Goal: Information Seeking & Learning: Check status

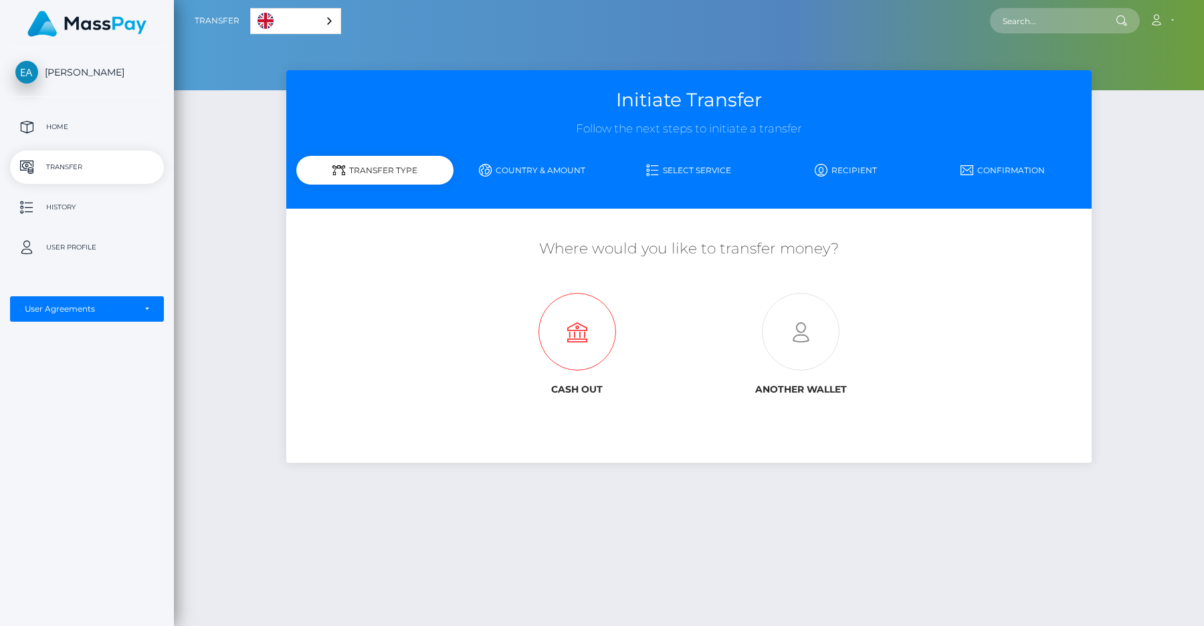
click at [548, 355] on icon at bounding box center [577, 333] width 223 height 78
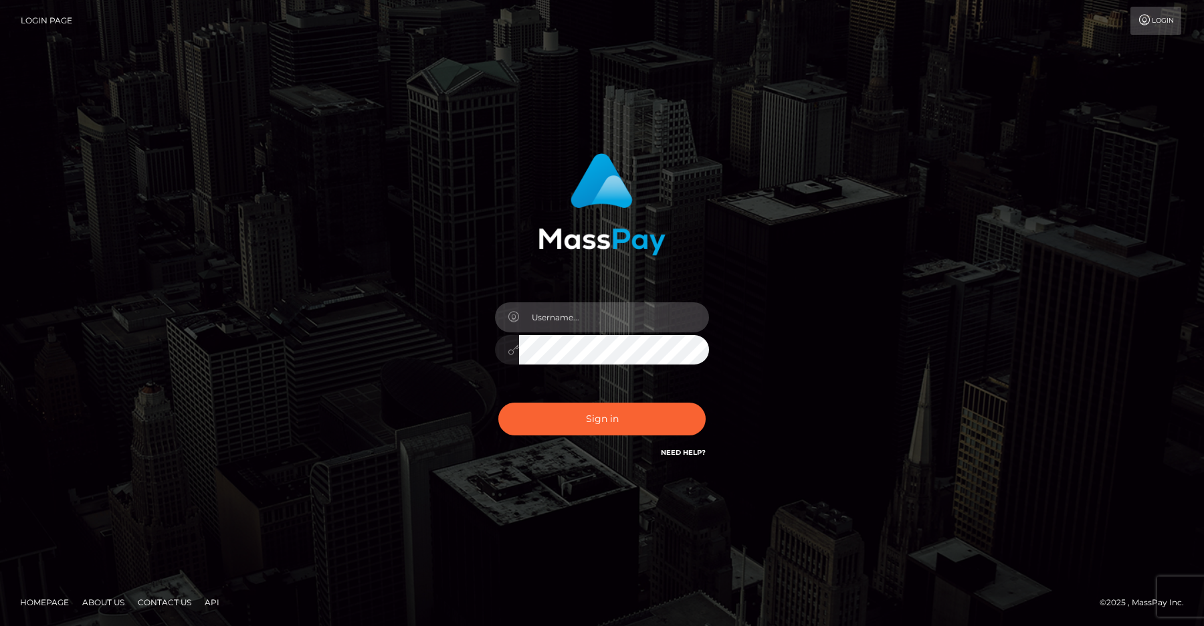
click at [585, 325] on input "text" at bounding box center [614, 317] width 190 height 30
type input "[PERSON_NAME].ievpro"
click at [498, 403] on button "Sign in" at bounding box center [601, 419] width 207 height 33
type input "efrain.ievpro"
click at [498, 403] on button "Sign in" at bounding box center [601, 419] width 207 height 33
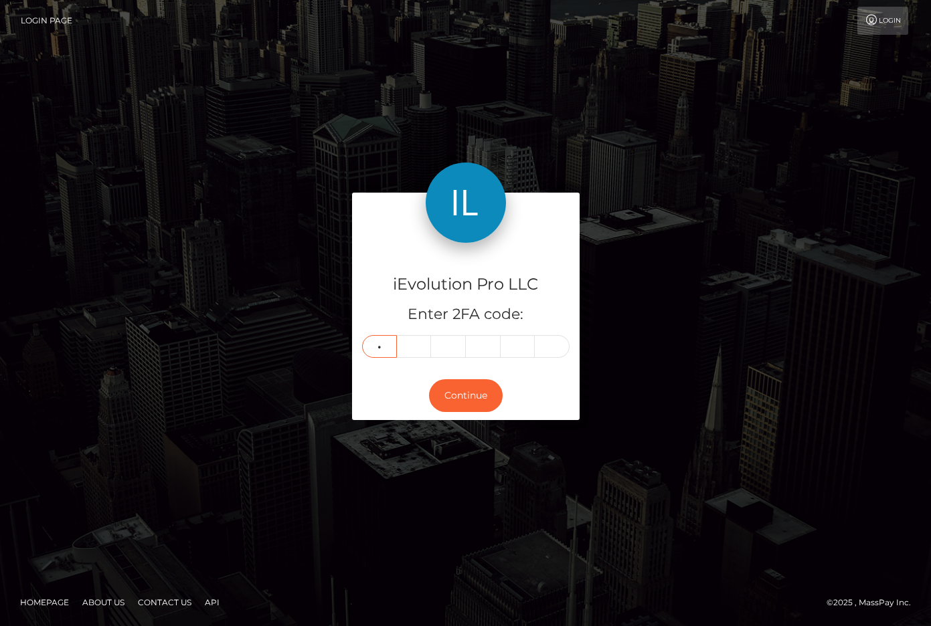
type input "7"
type input "0"
type input "1"
type input "2"
type input "0"
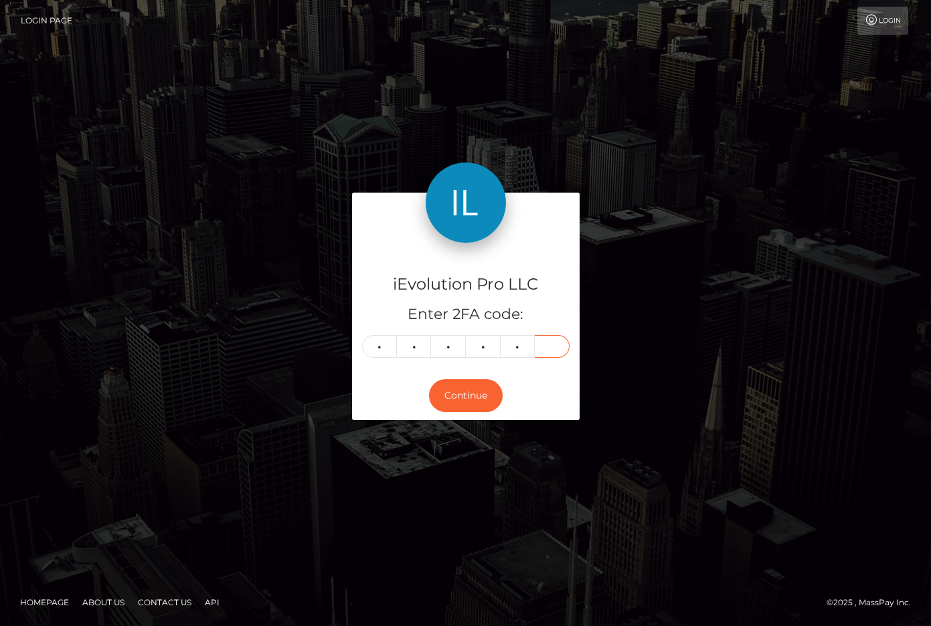
type input "3"
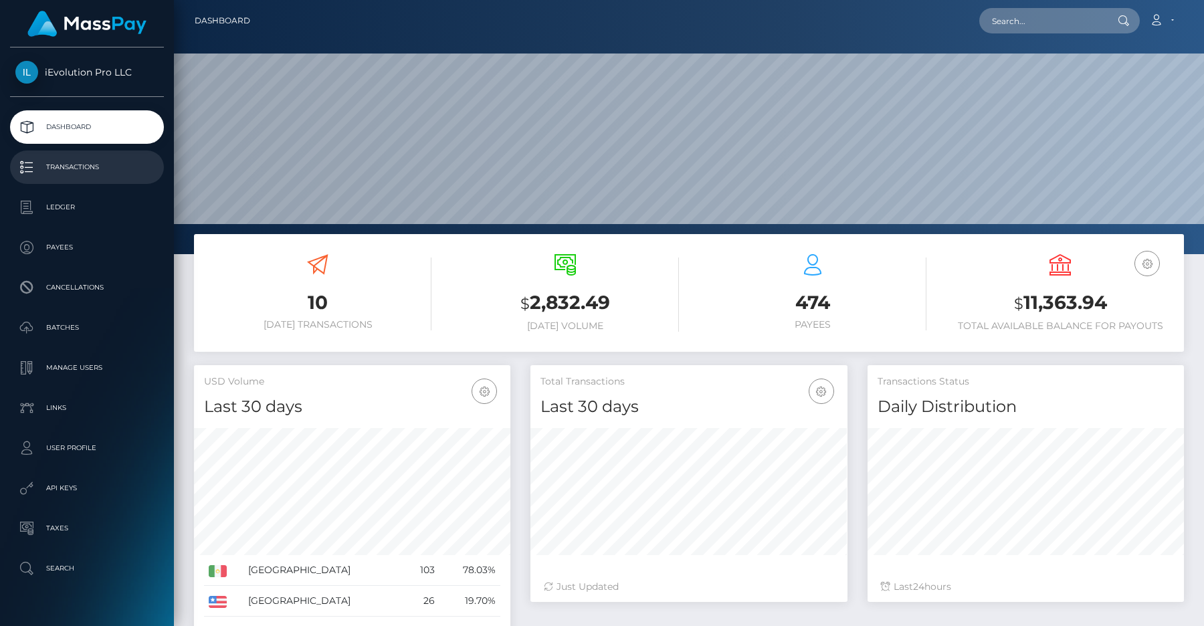
click at [100, 167] on p "Transactions" at bounding box center [86, 167] width 143 height 20
click at [86, 155] on link "Transactions" at bounding box center [87, 167] width 154 height 33
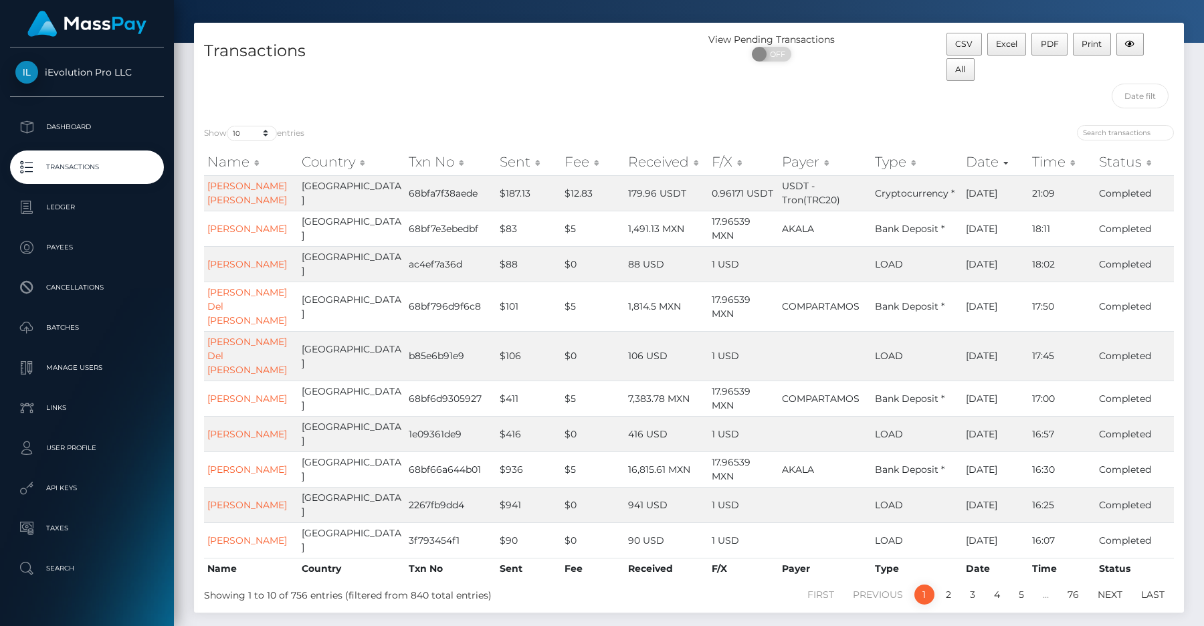
scroll to position [44, 0]
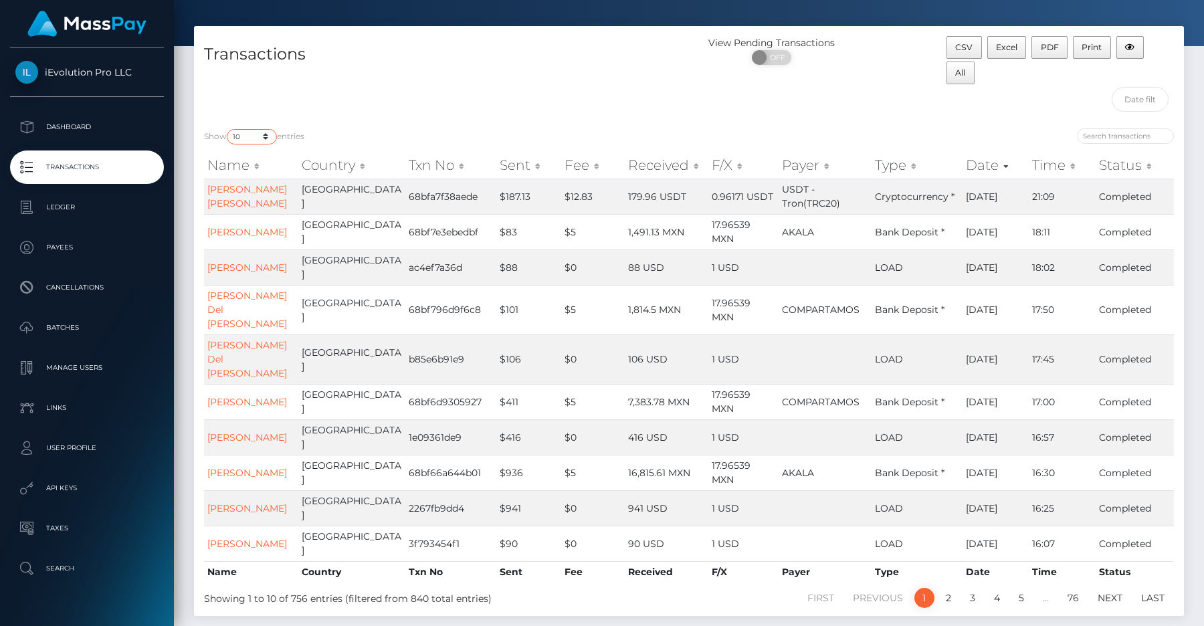
click at [266, 138] on select "10 25 50 100 250 500 1,000 3,500" at bounding box center [252, 136] width 50 height 15
select select "100"
click at [228, 129] on select "10 25 50 100 250 500 1,000 3,500" at bounding box center [252, 136] width 50 height 15
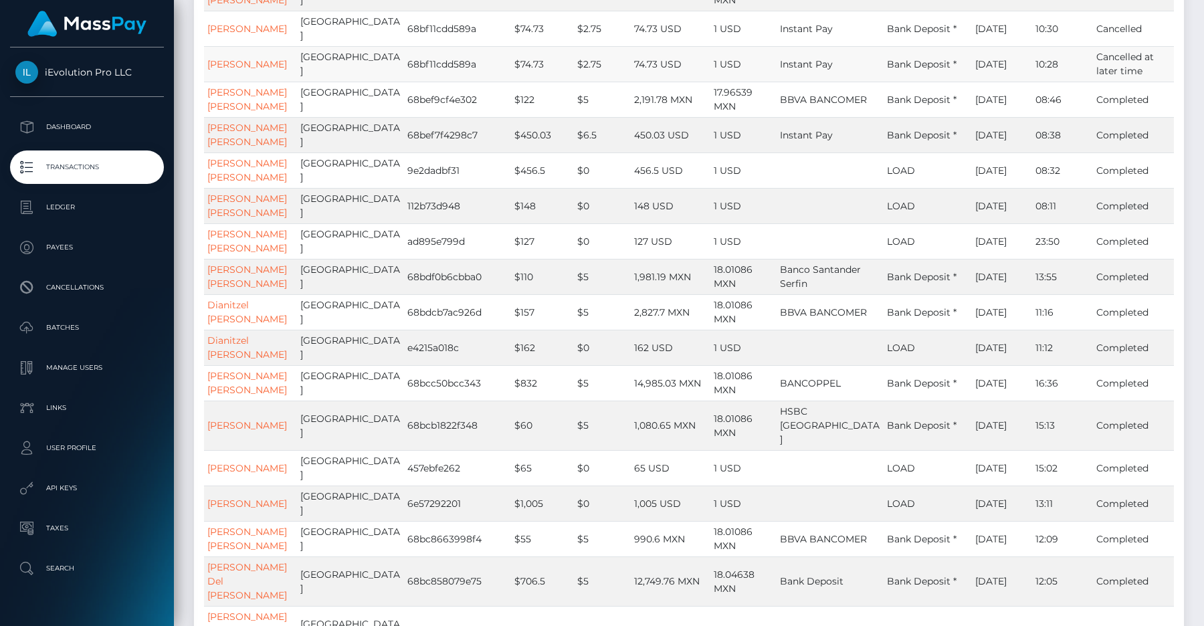
scroll to position [870, 0]
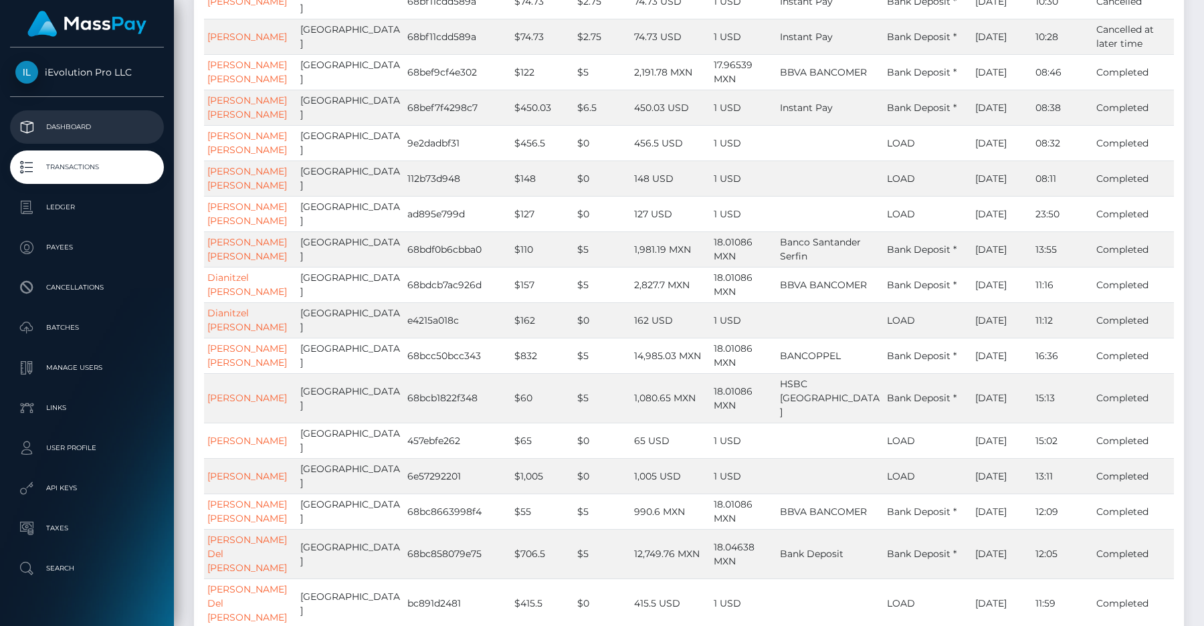
click at [98, 124] on p "Dashboard" at bounding box center [86, 127] width 143 height 20
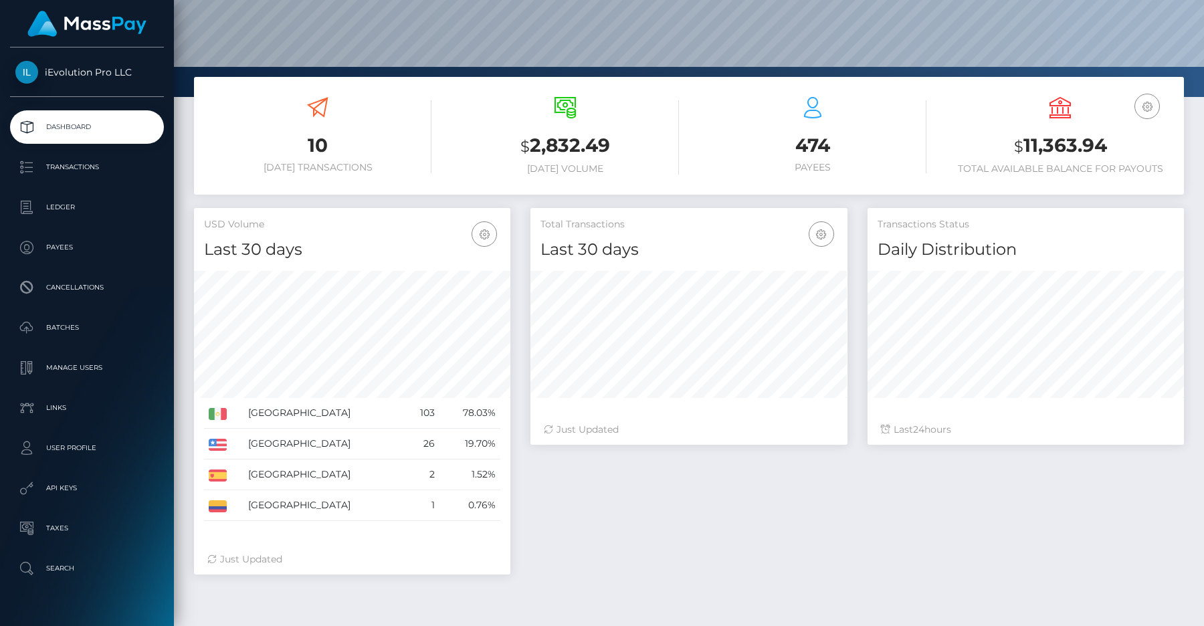
scroll to position [166, 0]
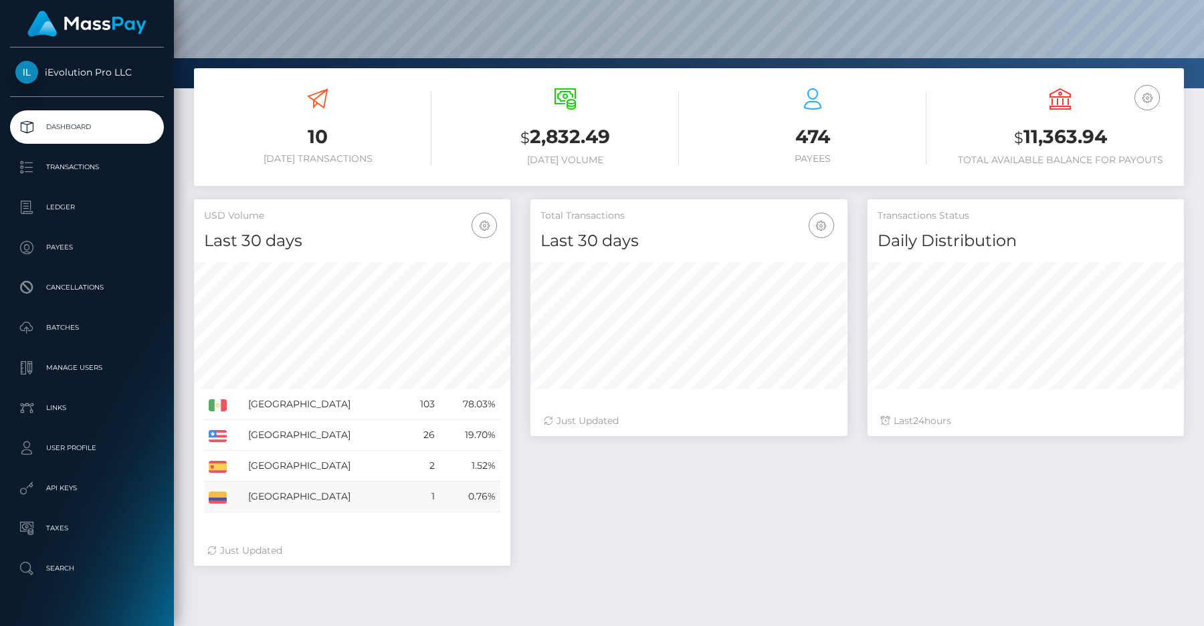
click at [267, 496] on td "[GEOGRAPHIC_DATA]" at bounding box center [324, 497] width 161 height 31
click at [285, 497] on td "[GEOGRAPHIC_DATA]" at bounding box center [324, 497] width 161 height 31
click at [88, 155] on link "Transactions" at bounding box center [87, 167] width 154 height 33
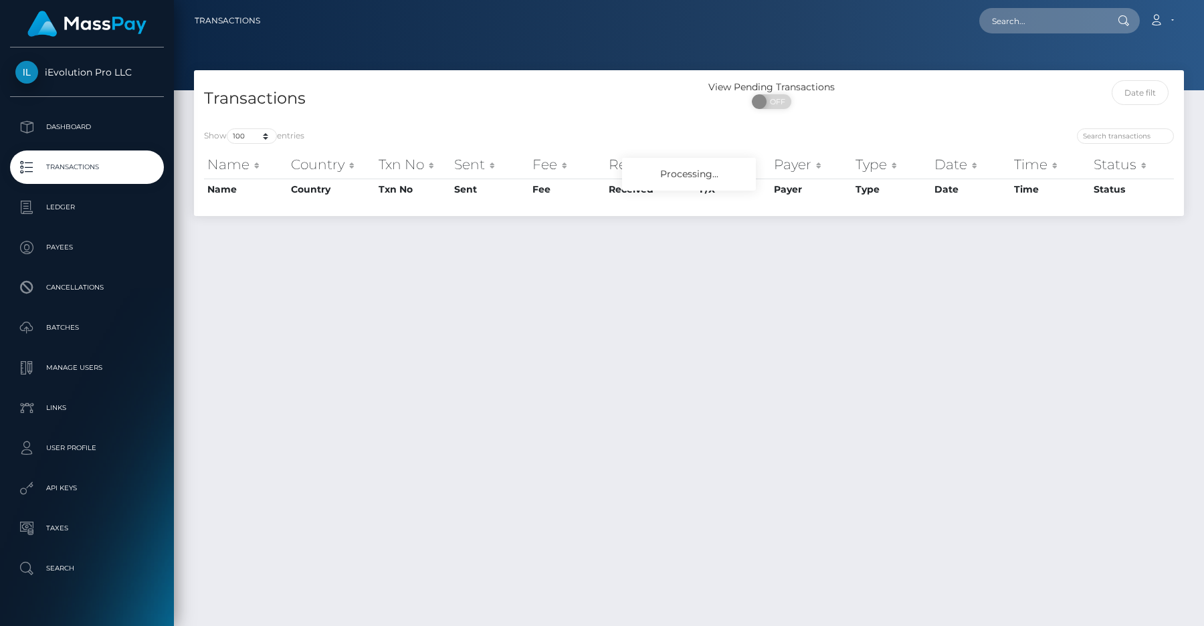
select select "100"
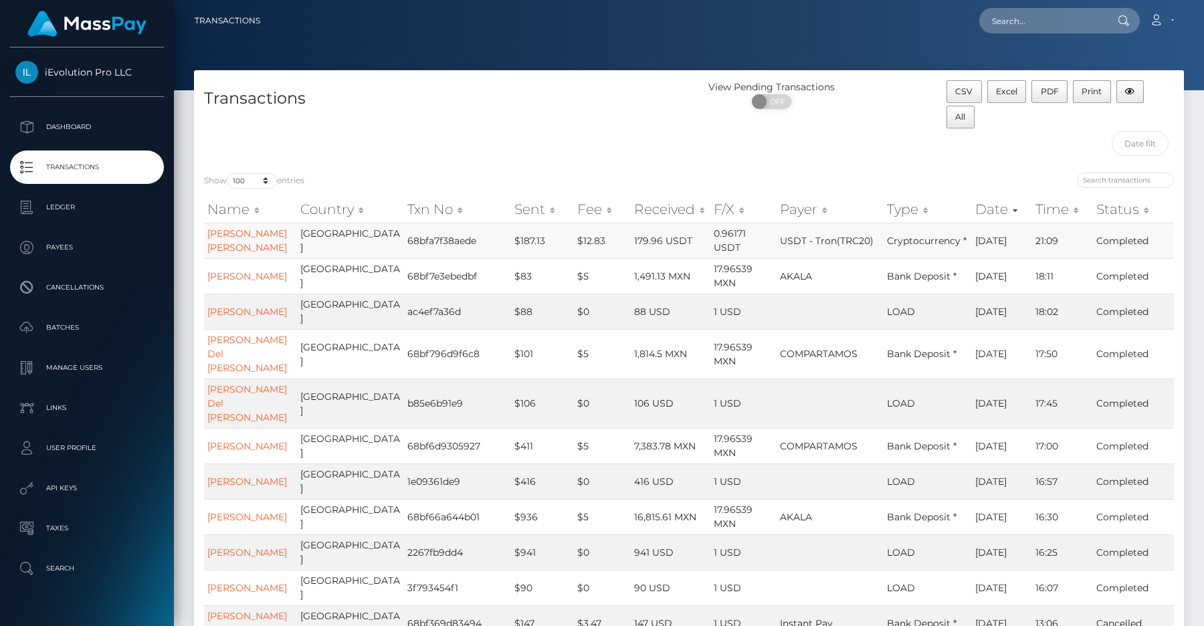
click at [254, 240] on td "[PERSON_NAME] [PERSON_NAME]" at bounding box center [250, 240] width 93 height 35
click at [246, 235] on link "[PERSON_NAME] [PERSON_NAME]" at bounding box center [247, 240] width 80 height 26
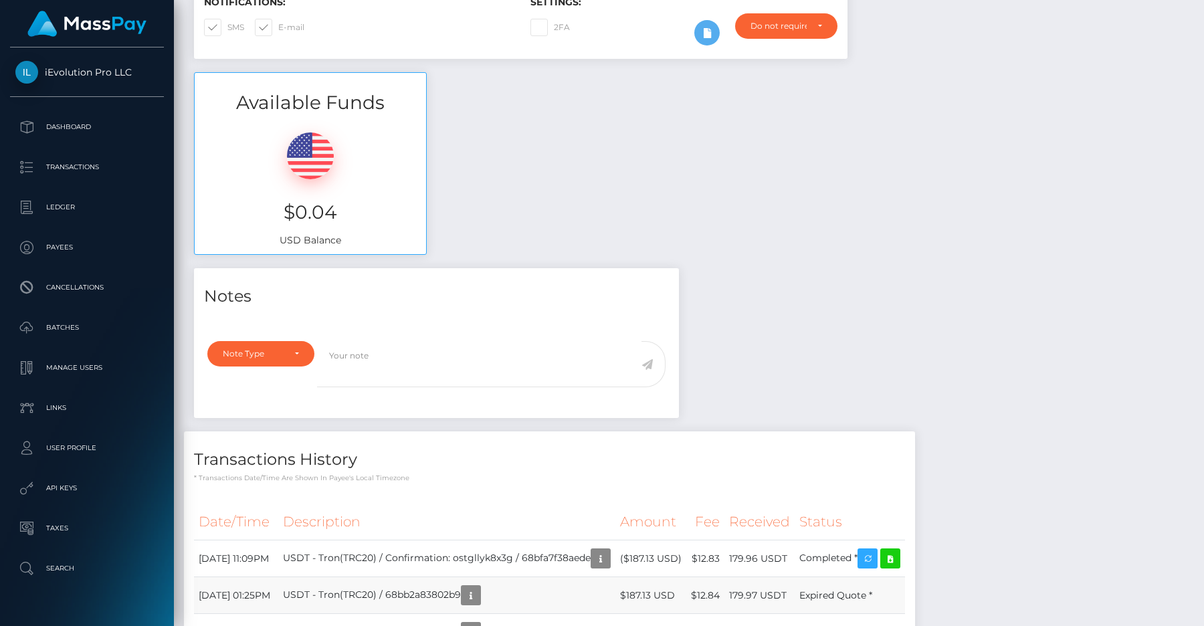
scroll to position [241, 0]
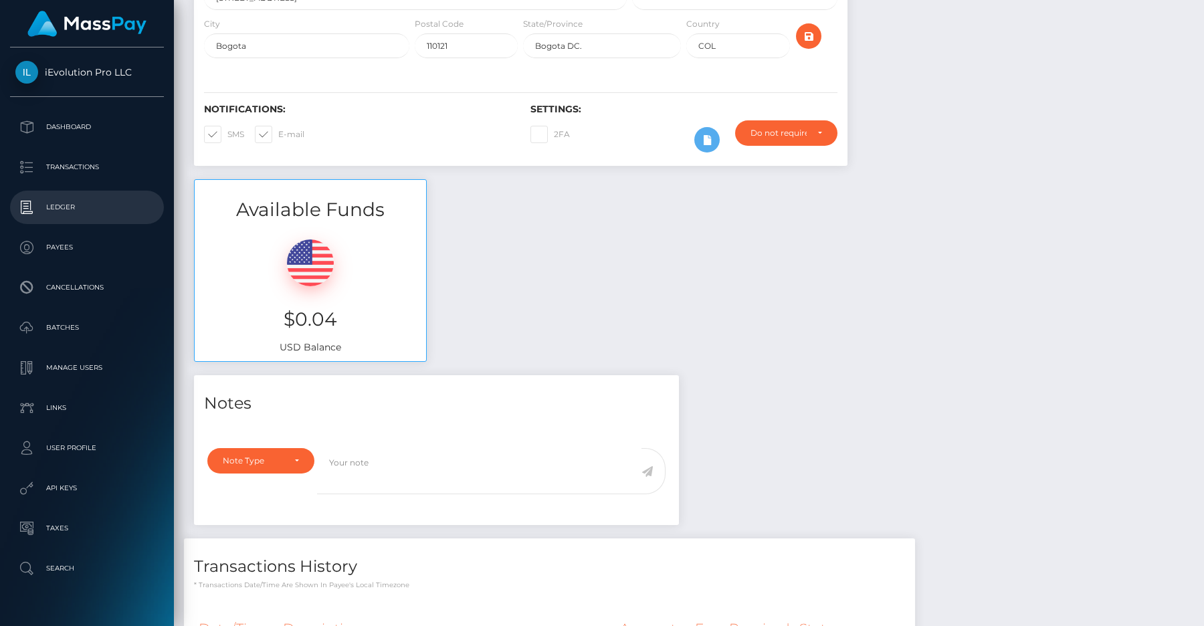
click at [85, 199] on p "Ledger" at bounding box center [86, 207] width 143 height 20
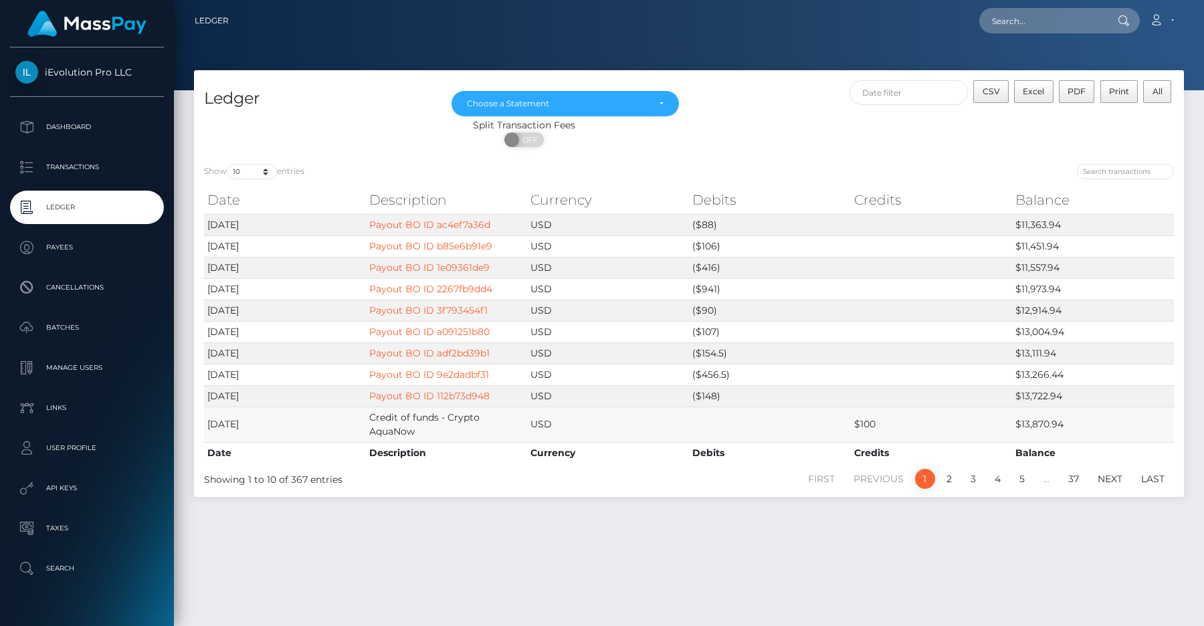
drag, startPoint x: 446, startPoint y: 415, endPoint x: 455, endPoint y: 431, distance: 18.6
click at [455, 434] on td "Credit of funds - Crypto AquaNow" at bounding box center [447, 424] width 162 height 35
drag, startPoint x: 448, startPoint y: 419, endPoint x: 448, endPoint y: 430, distance: 10.7
click at [448, 430] on td "Credit of funds - Crypto AquaNow" at bounding box center [447, 424] width 162 height 35
copy td "Crypto AquaNow"
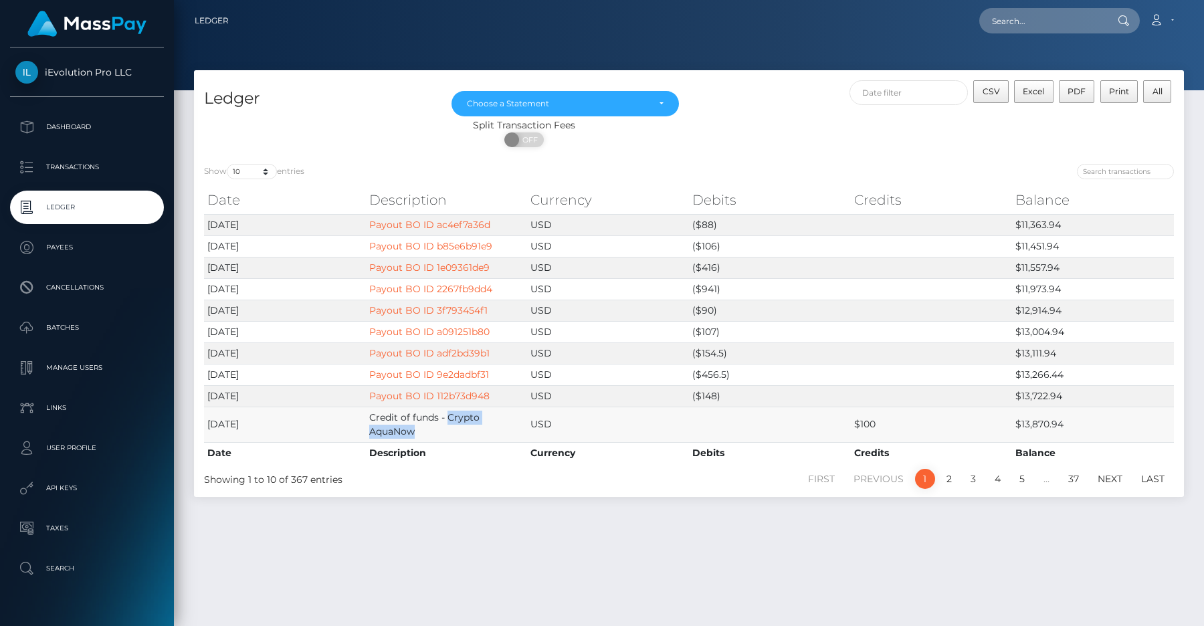
click at [659, 437] on td "USD" at bounding box center [608, 424] width 162 height 35
click at [949, 479] on link "2" at bounding box center [949, 479] width 20 height 20
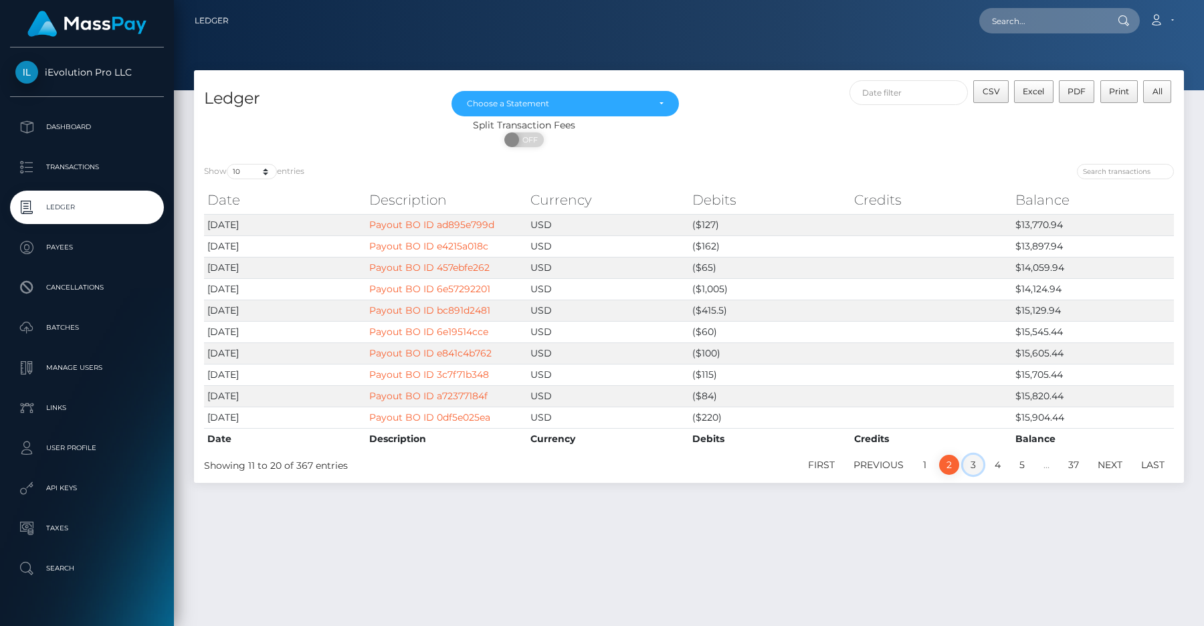
click at [969, 469] on link "3" at bounding box center [973, 465] width 20 height 20
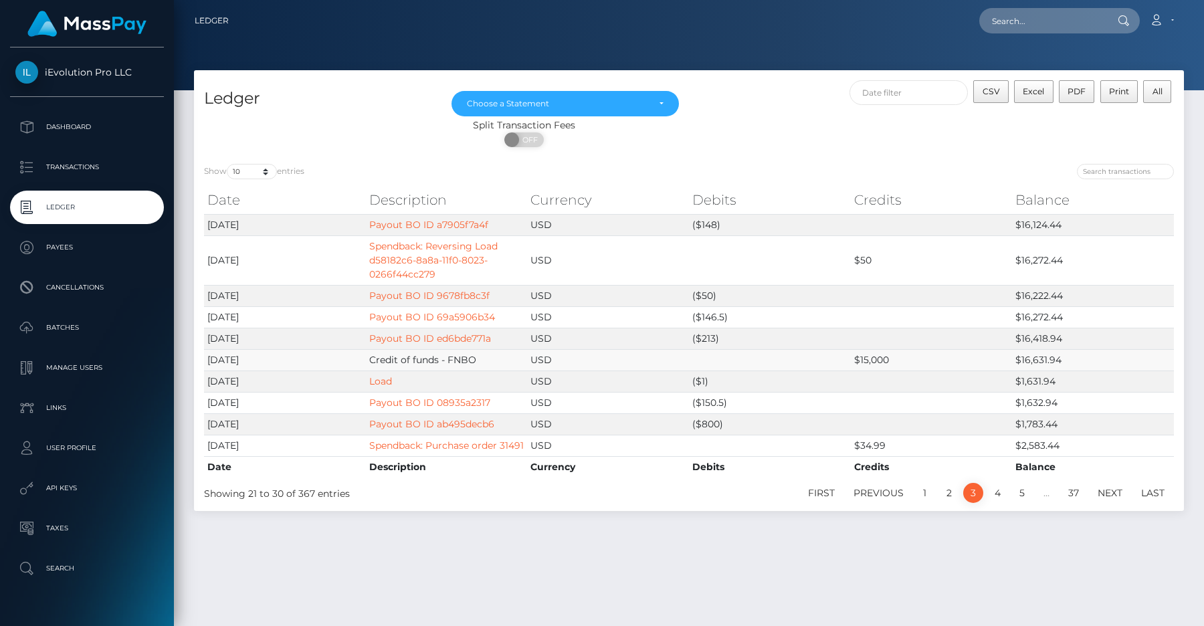
click at [468, 361] on td "Credit of funds - FNBO" at bounding box center [447, 359] width 162 height 21
copy td "FNBO"
click at [725, 374] on td "($1)" at bounding box center [770, 381] width 162 height 21
click at [998, 502] on link "4" at bounding box center [997, 493] width 21 height 20
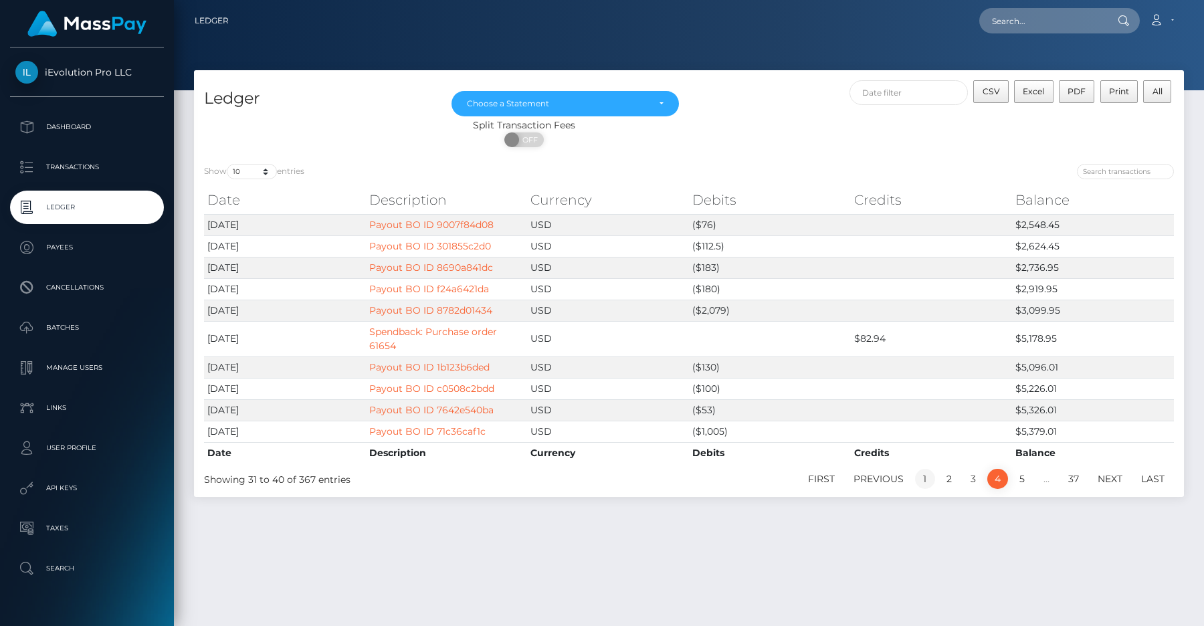
click at [925, 487] on link "1" at bounding box center [925, 479] width 20 height 20
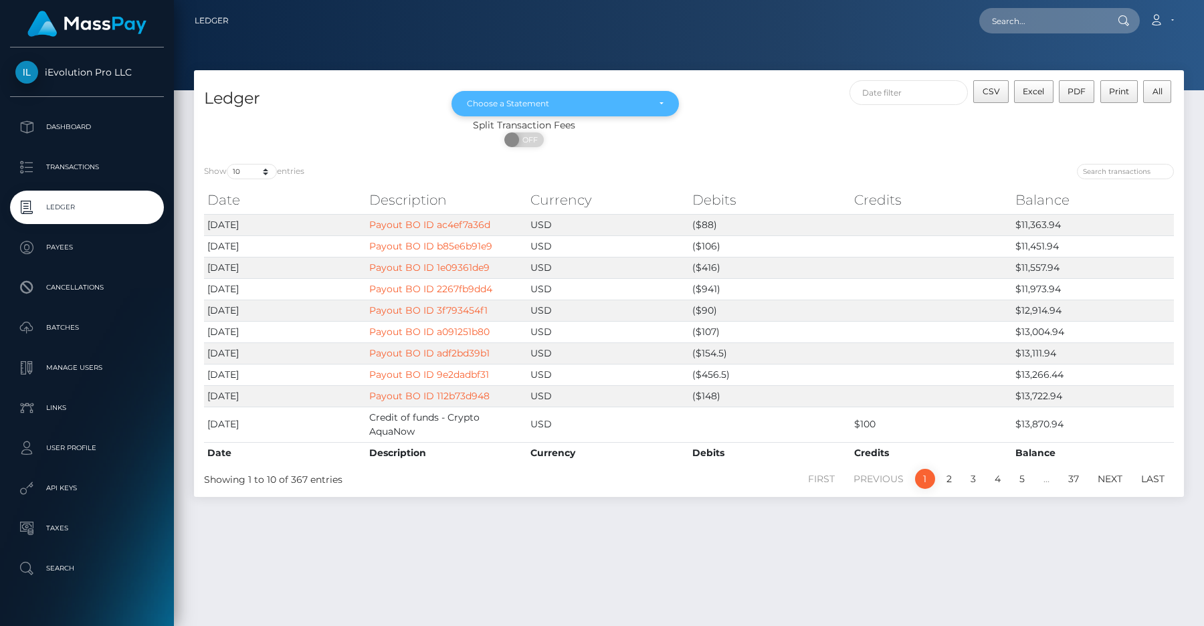
click at [516, 102] on div "Choose a Statement" at bounding box center [557, 103] width 181 height 11
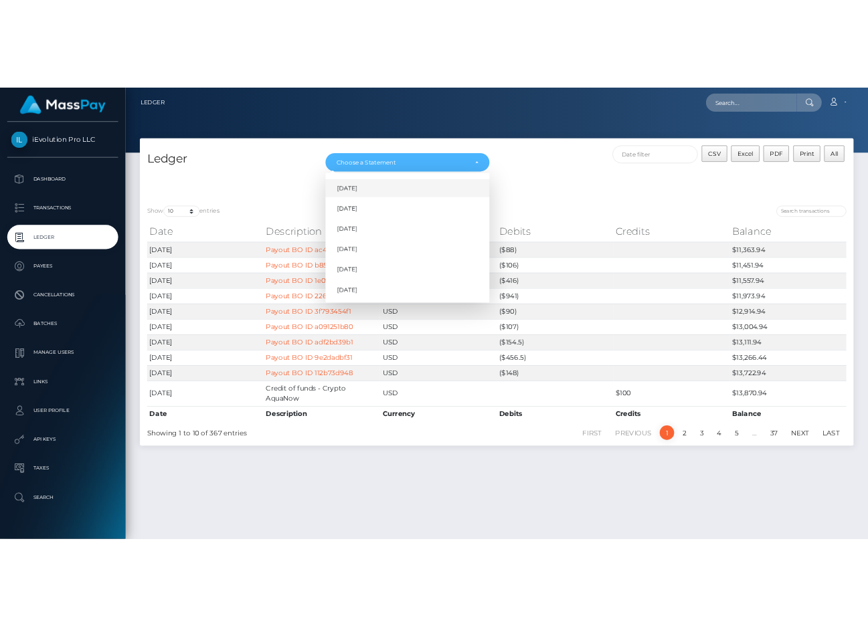
scroll to position [16, 0]
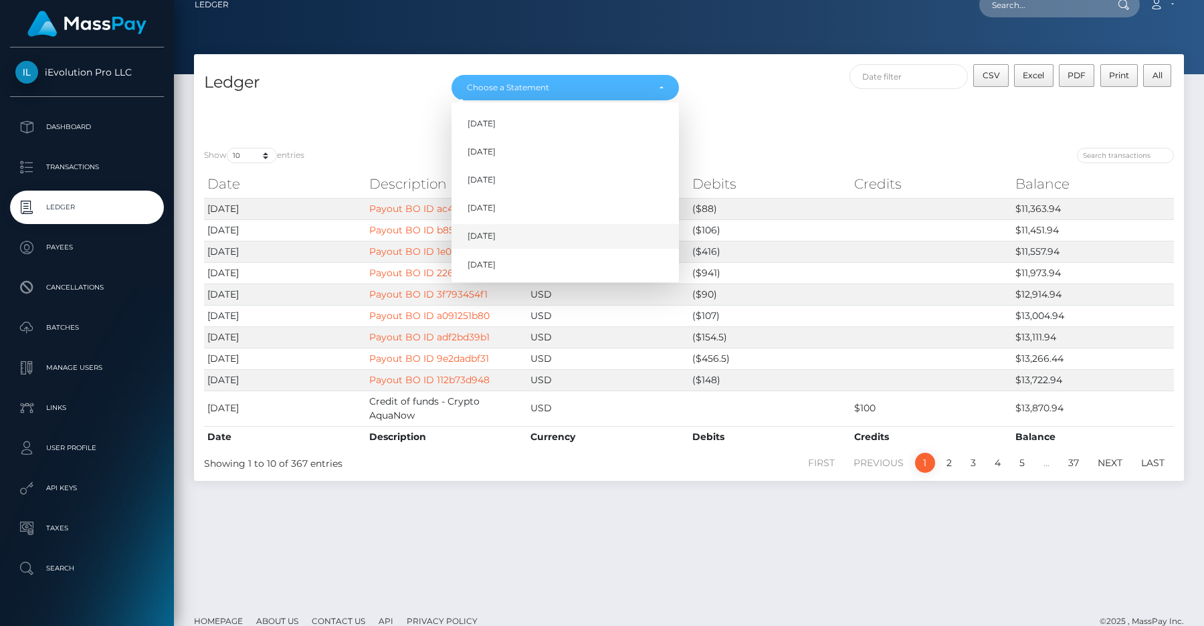
click at [506, 239] on link "Aug 2025" at bounding box center [565, 236] width 227 height 25
select select "Aug 2025"
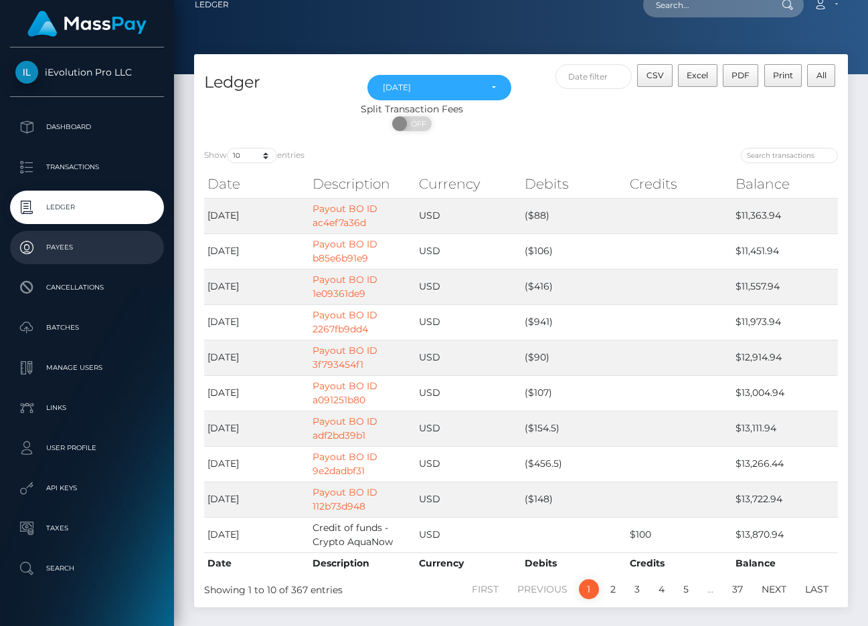
click at [99, 261] on link "Payees" at bounding box center [87, 247] width 154 height 33
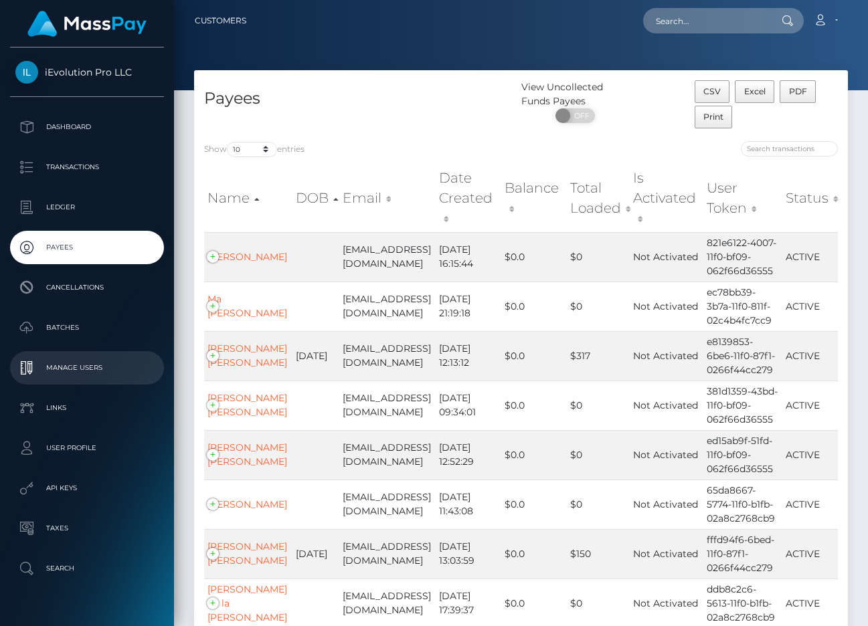
click at [69, 361] on p "Manage Users" at bounding box center [86, 368] width 143 height 20
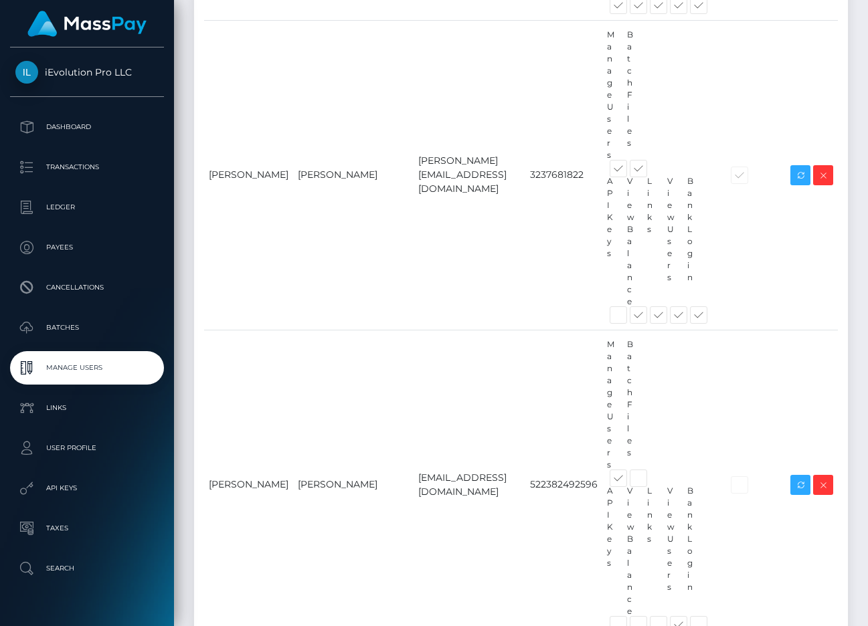
scroll to position [816, 0]
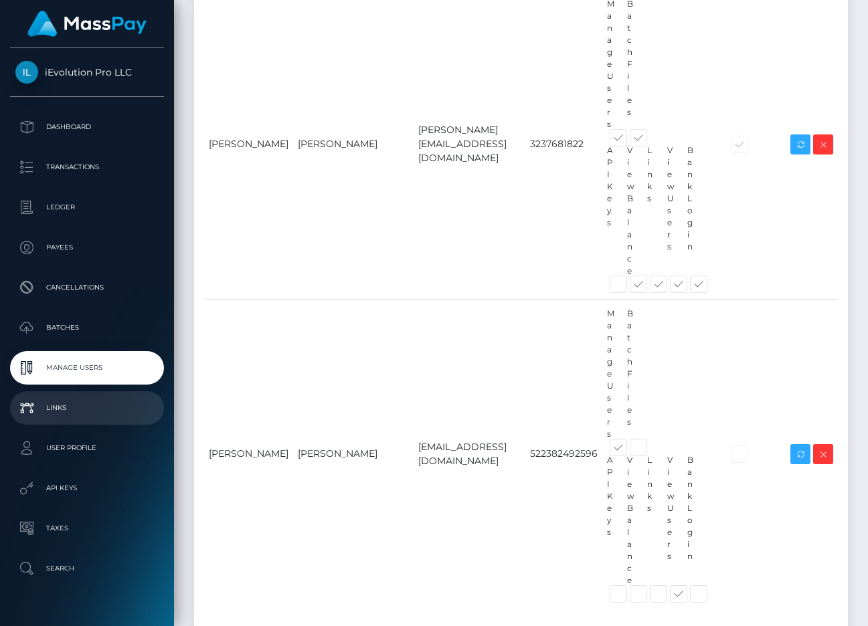
click at [93, 402] on p "Links" at bounding box center [86, 408] width 143 height 20
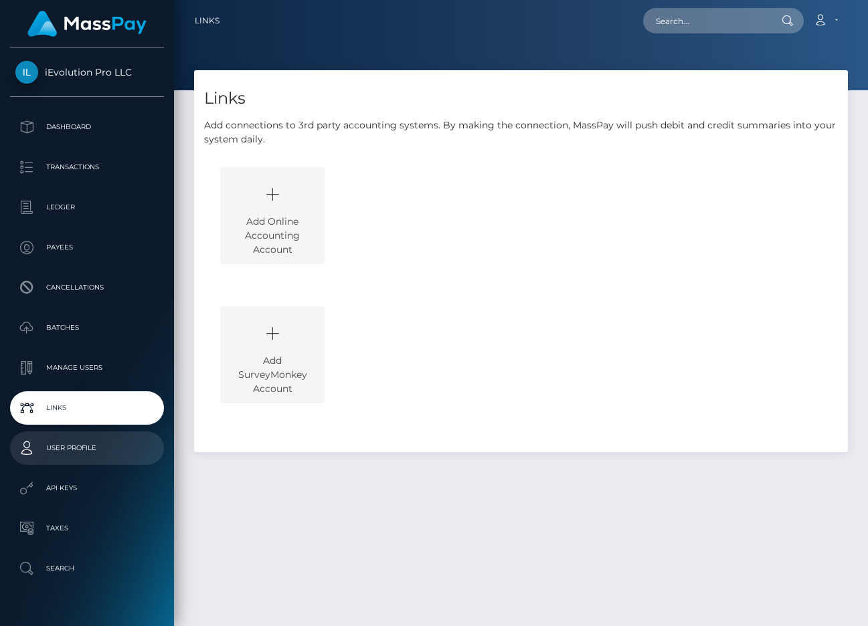
click at [110, 442] on p "User Profile" at bounding box center [86, 448] width 143 height 20
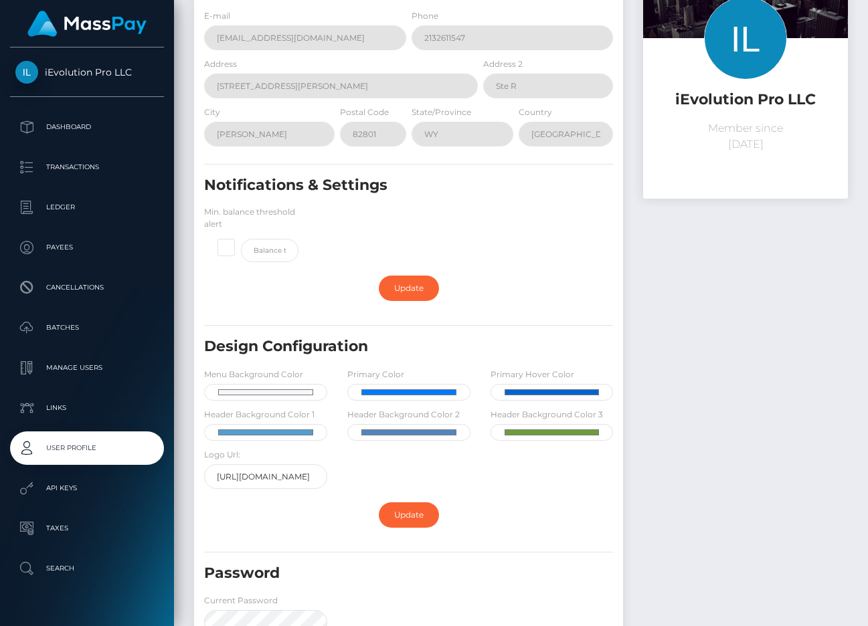
scroll to position [108, 0]
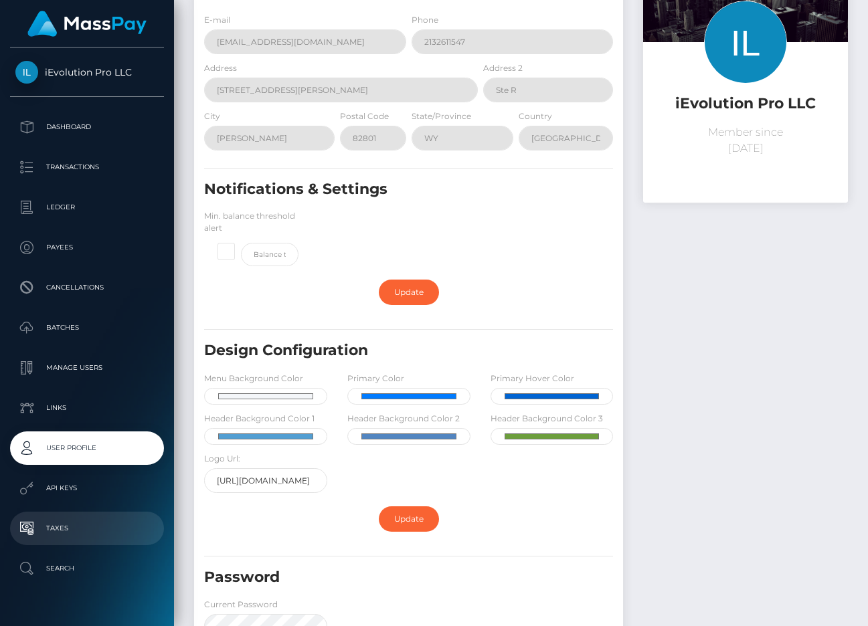
click at [96, 533] on p "Taxes" at bounding box center [86, 528] width 143 height 20
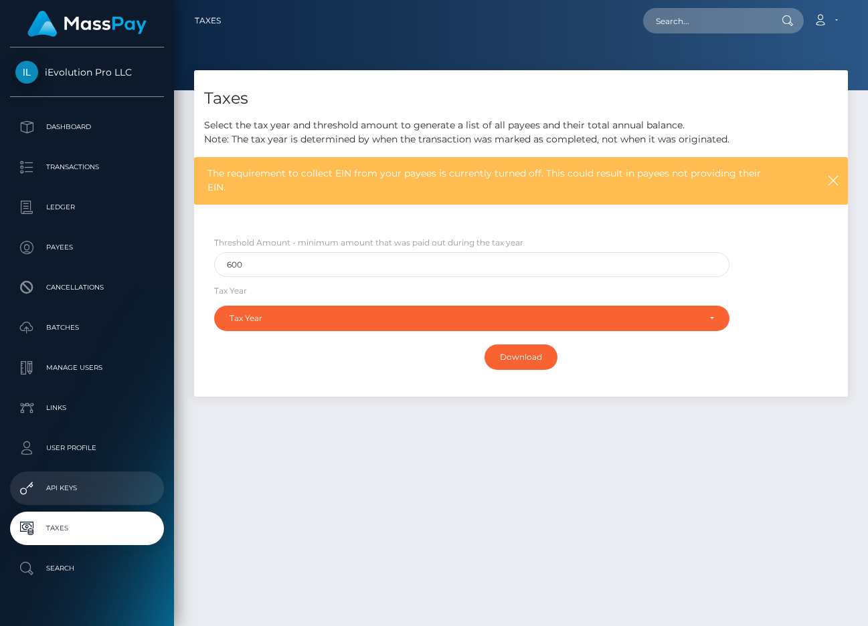
click at [97, 489] on p "API Keys" at bounding box center [86, 488] width 143 height 20
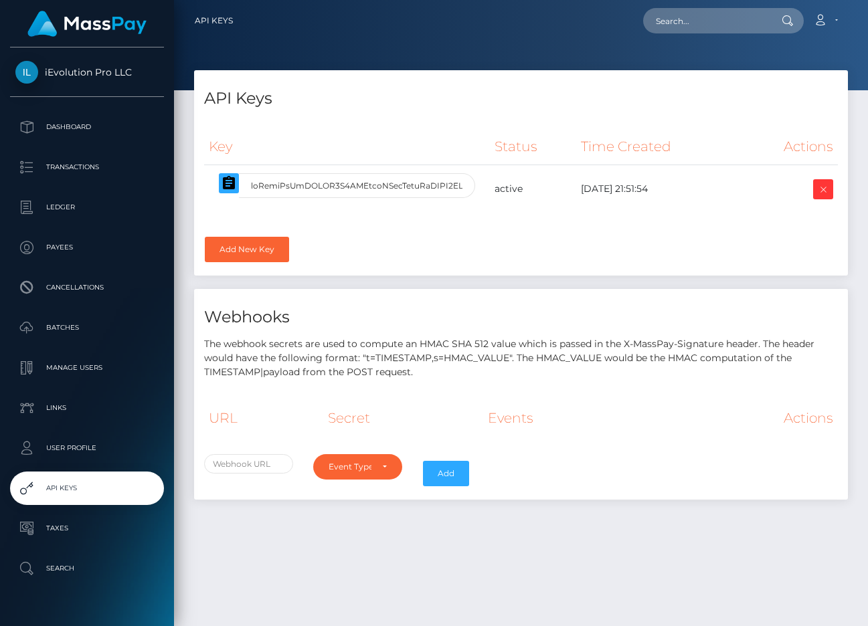
select select
click at [72, 116] on link "Dashboard" at bounding box center [87, 126] width 154 height 33
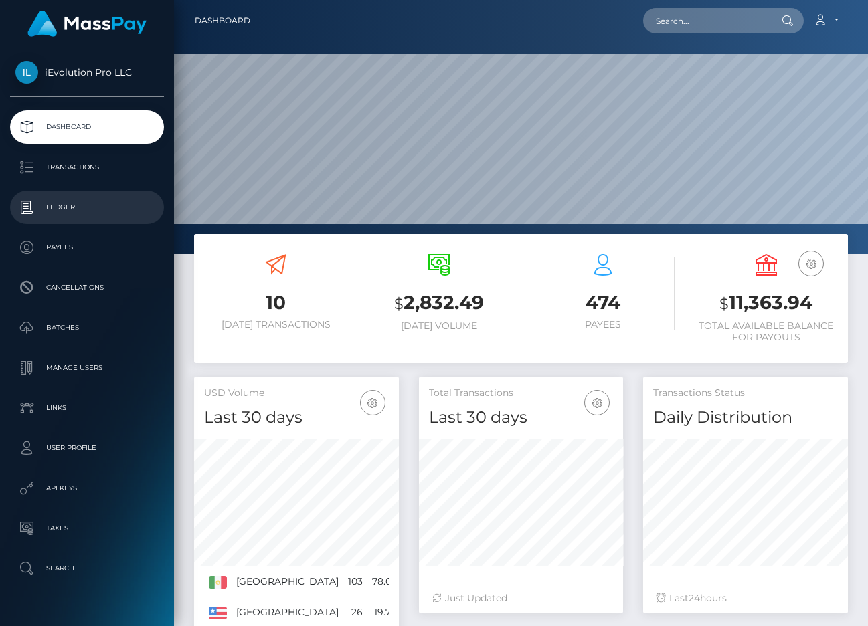
click at [75, 215] on p "Ledger" at bounding box center [86, 207] width 143 height 20
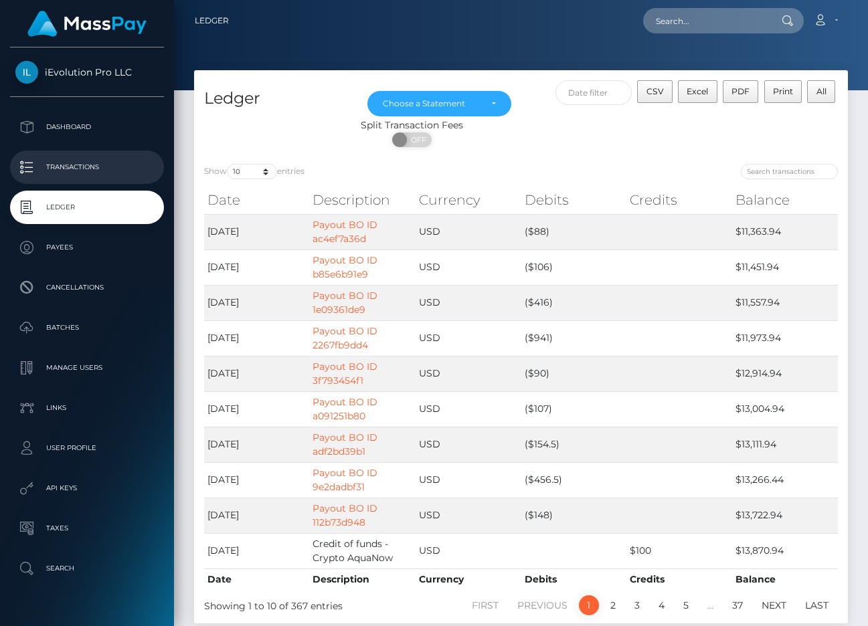
click at [96, 173] on p "Transactions" at bounding box center [86, 167] width 143 height 20
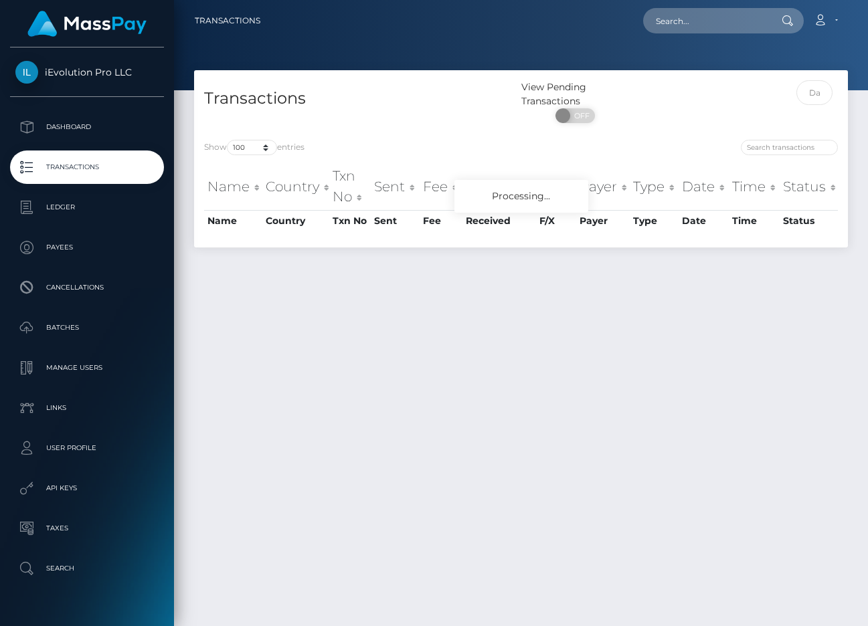
select select "100"
